Goal: Transaction & Acquisition: Purchase product/service

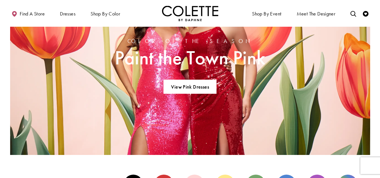
scroll to position [506, 0]
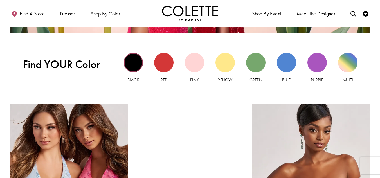
click at [130, 60] on div "Black view" at bounding box center [133, 62] width 19 height 19
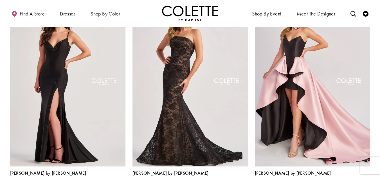
scroll to position [702, 0]
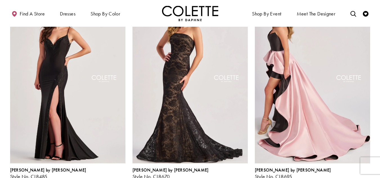
click at [304, 87] on img "Visit Colette by Daphne Style No. CL8695 Page" at bounding box center [312, 79] width 115 height 167
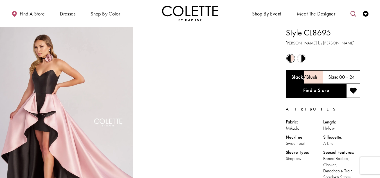
click at [355, 16] on icon "Toggle search" at bounding box center [353, 14] width 6 height 6
click at [337, 11] on input "Search" at bounding box center [325, 14] width 68 height 8
type input "*******"
